Goal: Task Accomplishment & Management: Use online tool/utility

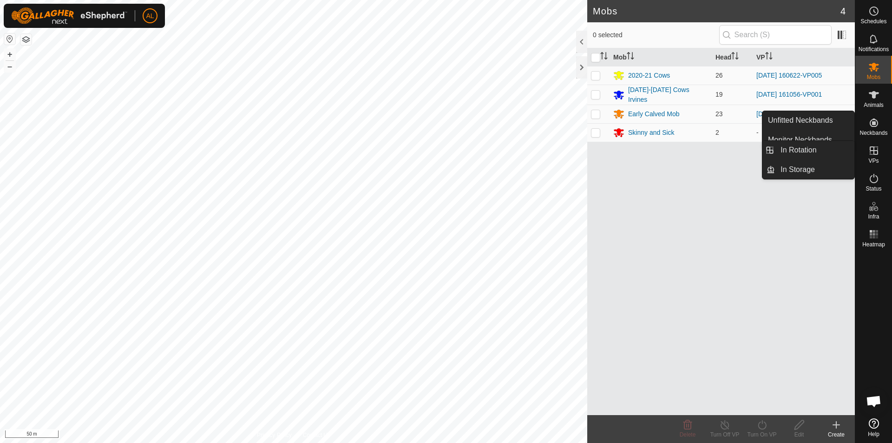
click at [875, 152] on icon at bounding box center [873, 150] width 11 height 11
click at [835, 153] on link "In Rotation" at bounding box center [814, 150] width 79 height 19
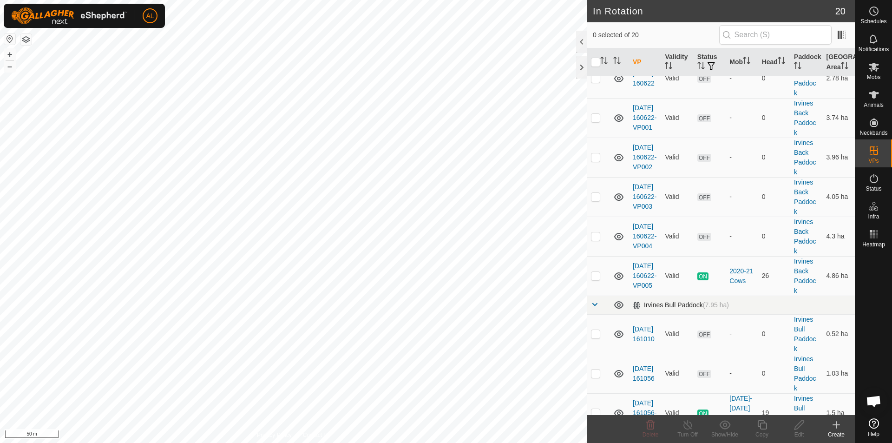
scroll to position [232, 0]
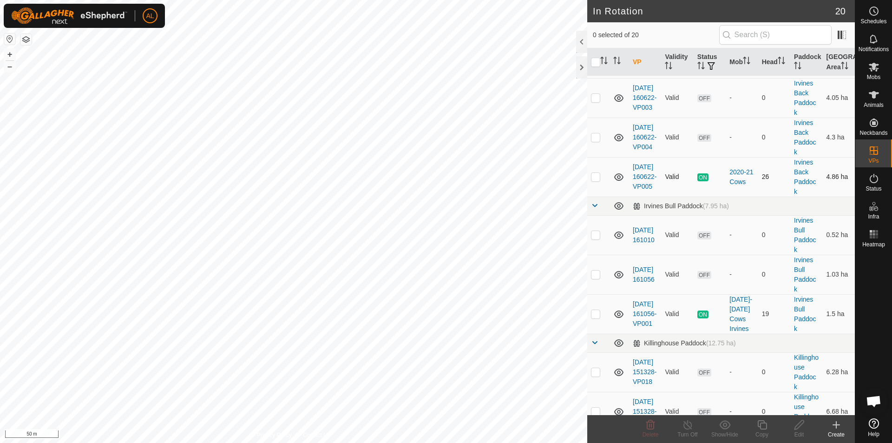
click at [595, 186] on td at bounding box center [598, 176] width 22 height 39
checkbox input "true"
click at [762, 431] on div "Copy" at bounding box center [761, 434] width 37 height 8
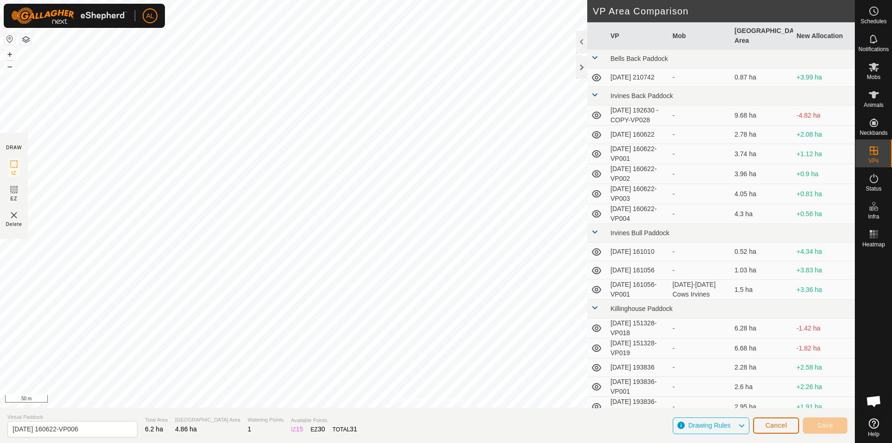
click at [784, 428] on span "Cancel" at bounding box center [776, 424] width 22 height 7
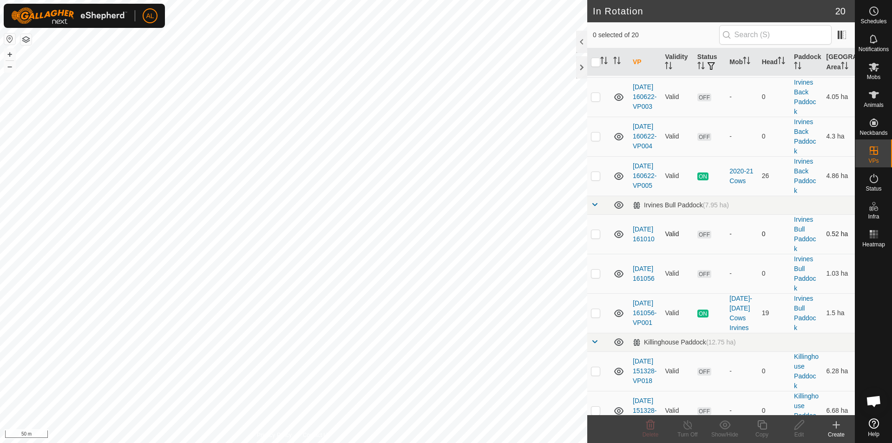
scroll to position [279, 0]
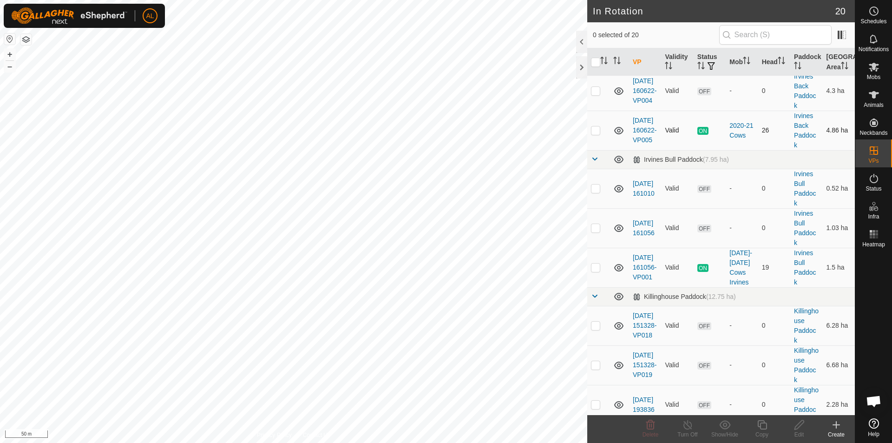
click at [591, 150] on td at bounding box center [598, 130] width 22 height 39
click at [593, 134] on p-checkbox at bounding box center [595, 129] width 9 height 7
checkbox input "false"
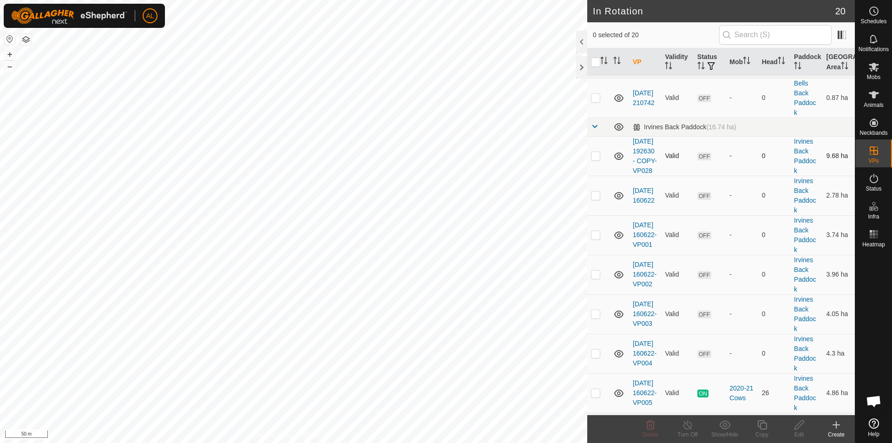
scroll to position [0, 0]
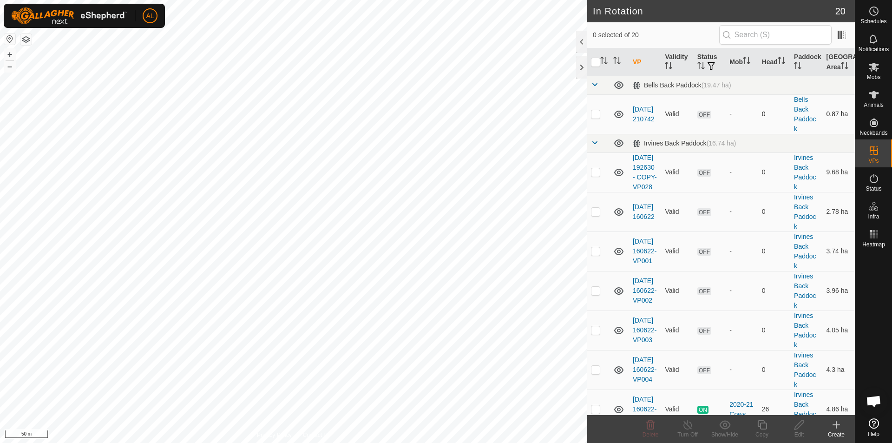
click at [591, 118] on td at bounding box center [598, 113] width 22 height 39
checkbox input "true"
click at [802, 430] on div "Edit" at bounding box center [799, 434] width 37 height 8
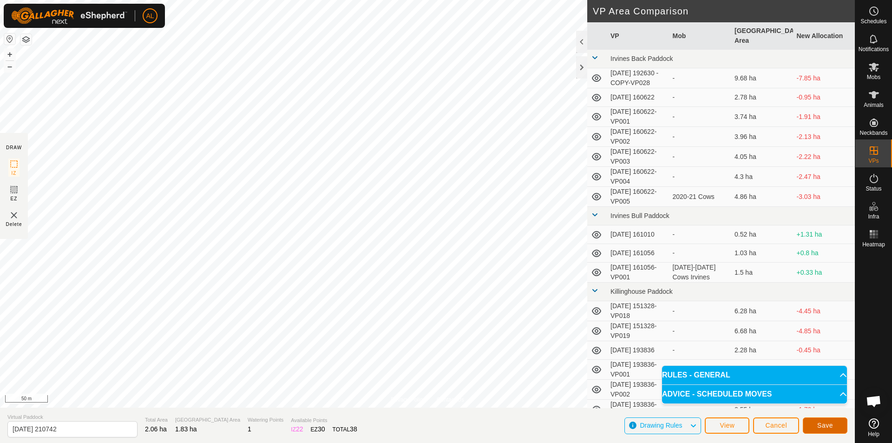
click at [816, 427] on button "Save" at bounding box center [825, 425] width 45 height 16
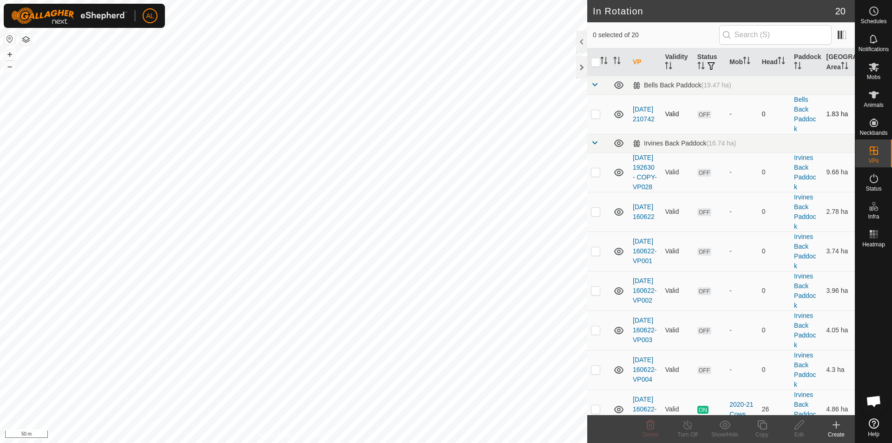
click at [598, 112] on p-checkbox at bounding box center [595, 113] width 9 height 7
checkbox input "true"
click at [872, 71] on icon at bounding box center [873, 66] width 11 height 11
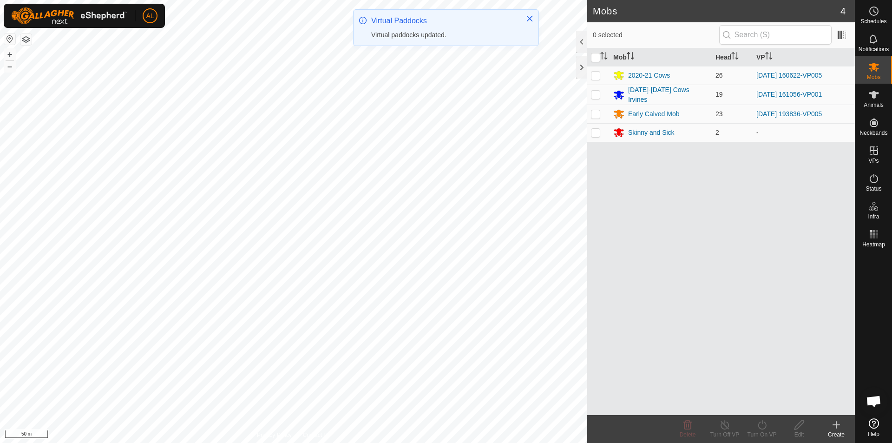
click at [593, 116] on p-checkbox at bounding box center [595, 113] width 9 height 7
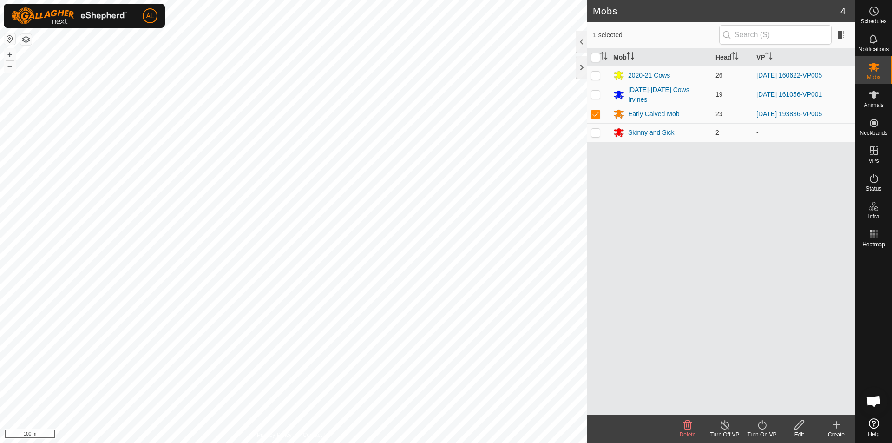
click at [596, 110] on p-checkbox at bounding box center [595, 113] width 9 height 7
checkbox input "false"
click at [592, 75] on p-checkbox at bounding box center [595, 75] width 9 height 7
checkbox input "true"
click at [757, 429] on icon at bounding box center [763, 424] width 12 height 11
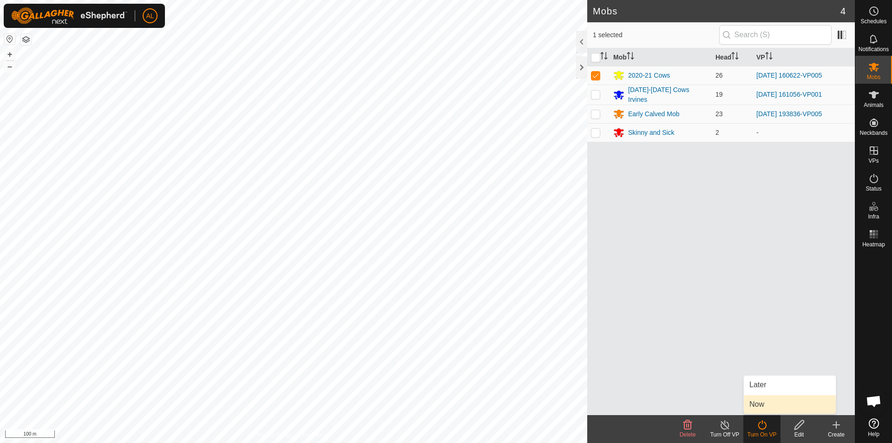
click at [760, 400] on link "Now" at bounding box center [790, 404] width 92 height 19
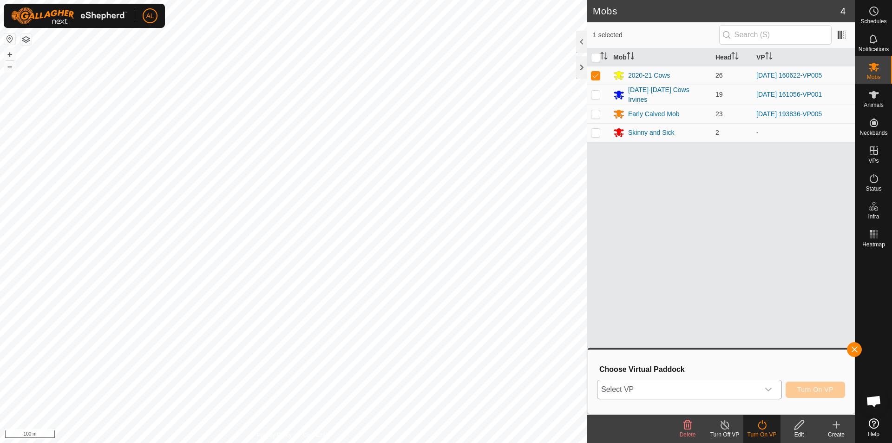
click at [721, 382] on span "Select VP" at bounding box center [679, 389] width 162 height 19
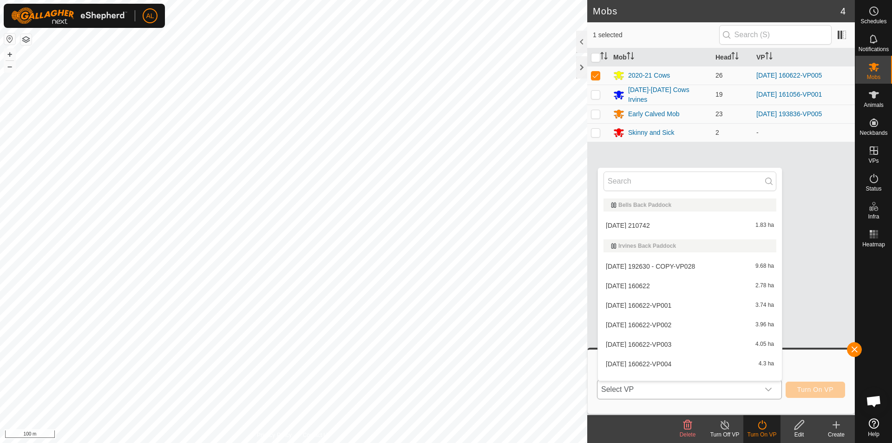
click at [618, 225] on li "[DATE] 210742 1.83 ha" at bounding box center [690, 225] width 184 height 19
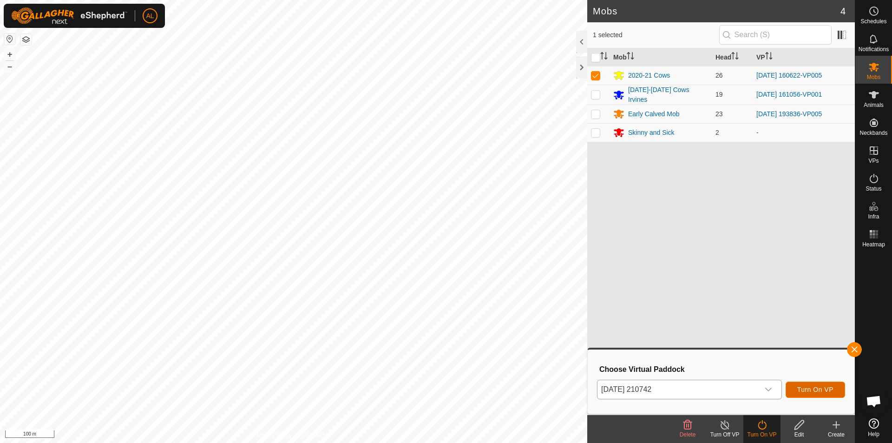
click at [828, 388] on span "Turn On VP" at bounding box center [815, 389] width 36 height 7
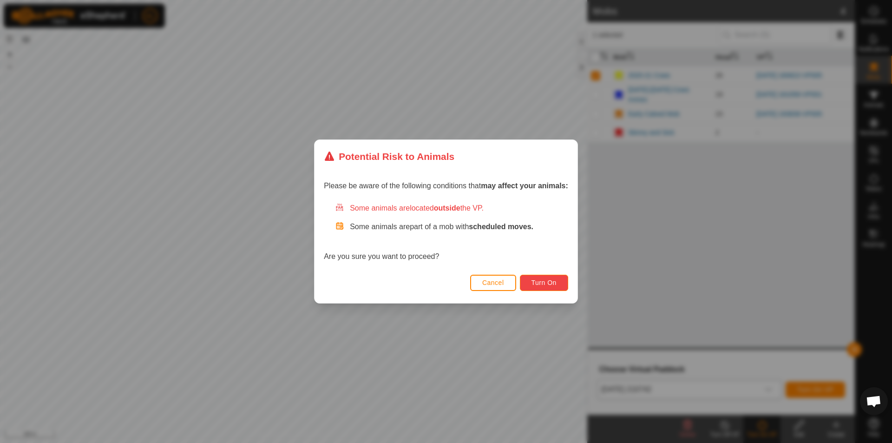
click at [542, 276] on button "Turn On" at bounding box center [544, 283] width 48 height 16
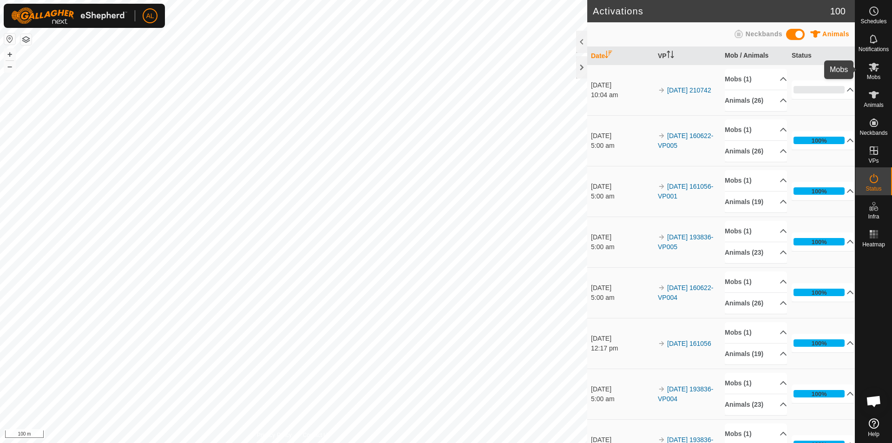
click at [875, 77] on span "Mobs" at bounding box center [873, 77] width 13 height 6
